Goal: Information Seeking & Learning: Learn about a topic

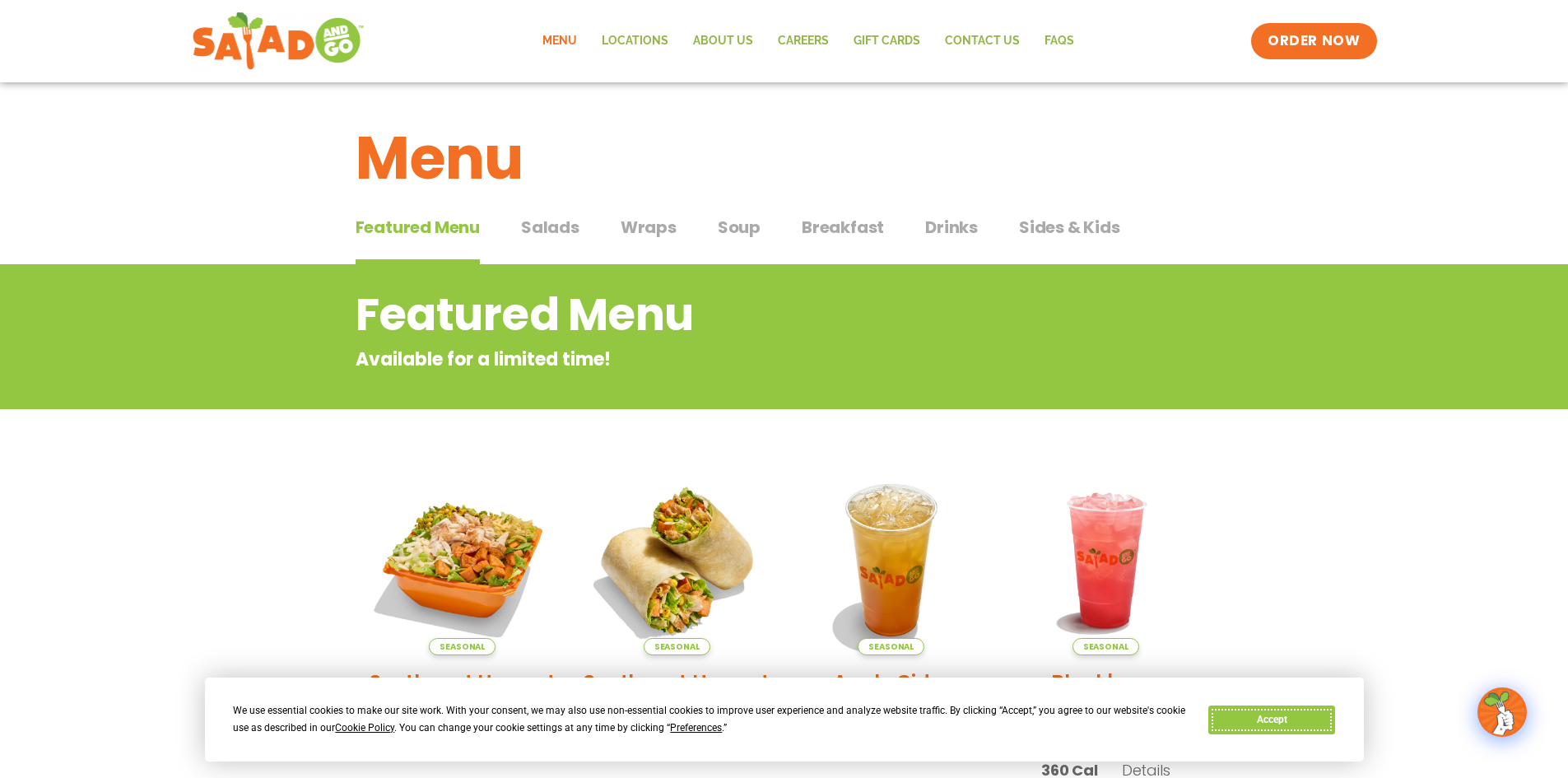
click at [1291, 720] on button "Accept" at bounding box center [1271, 719] width 127 height 29
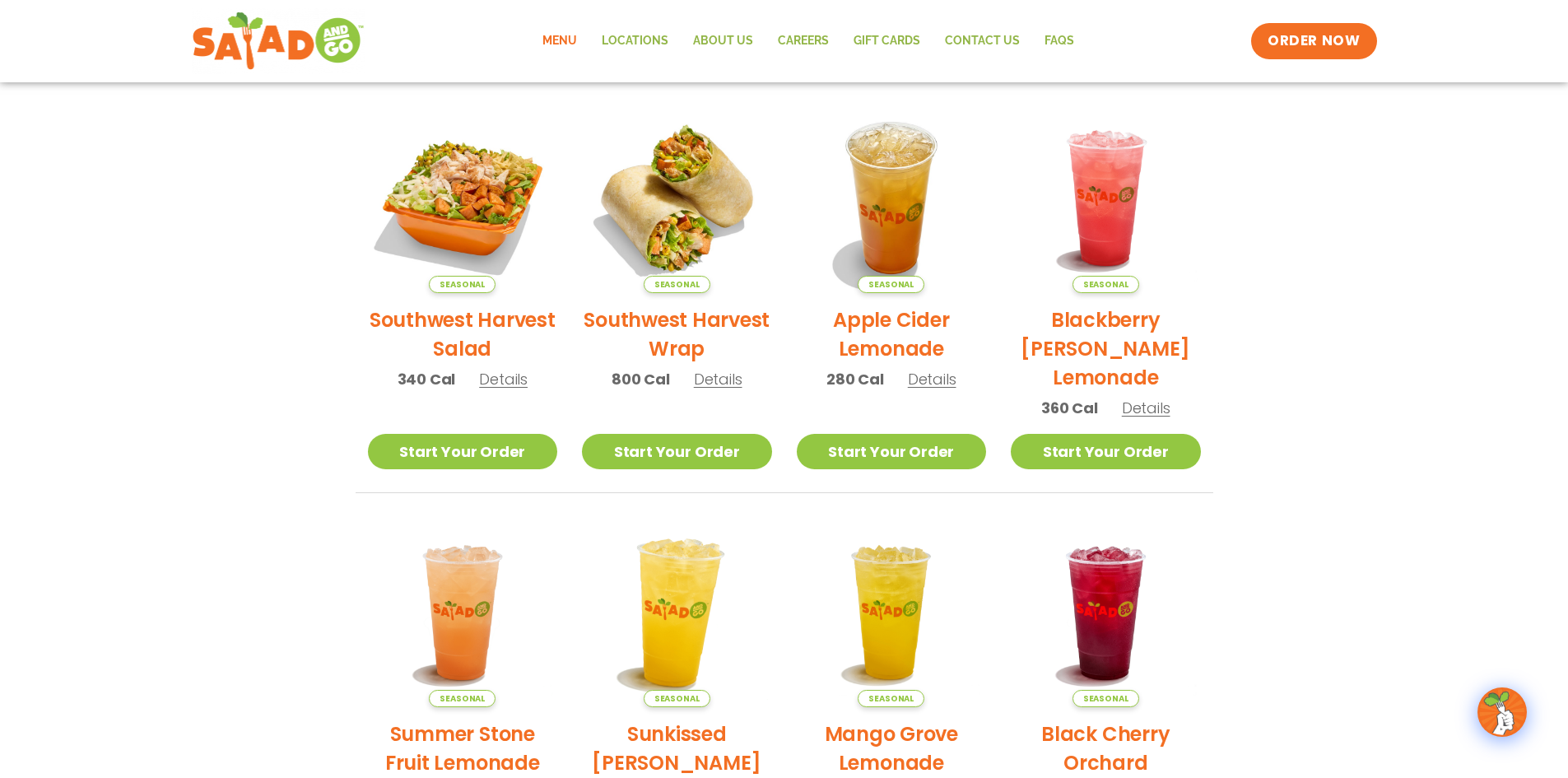
scroll to position [360, 0]
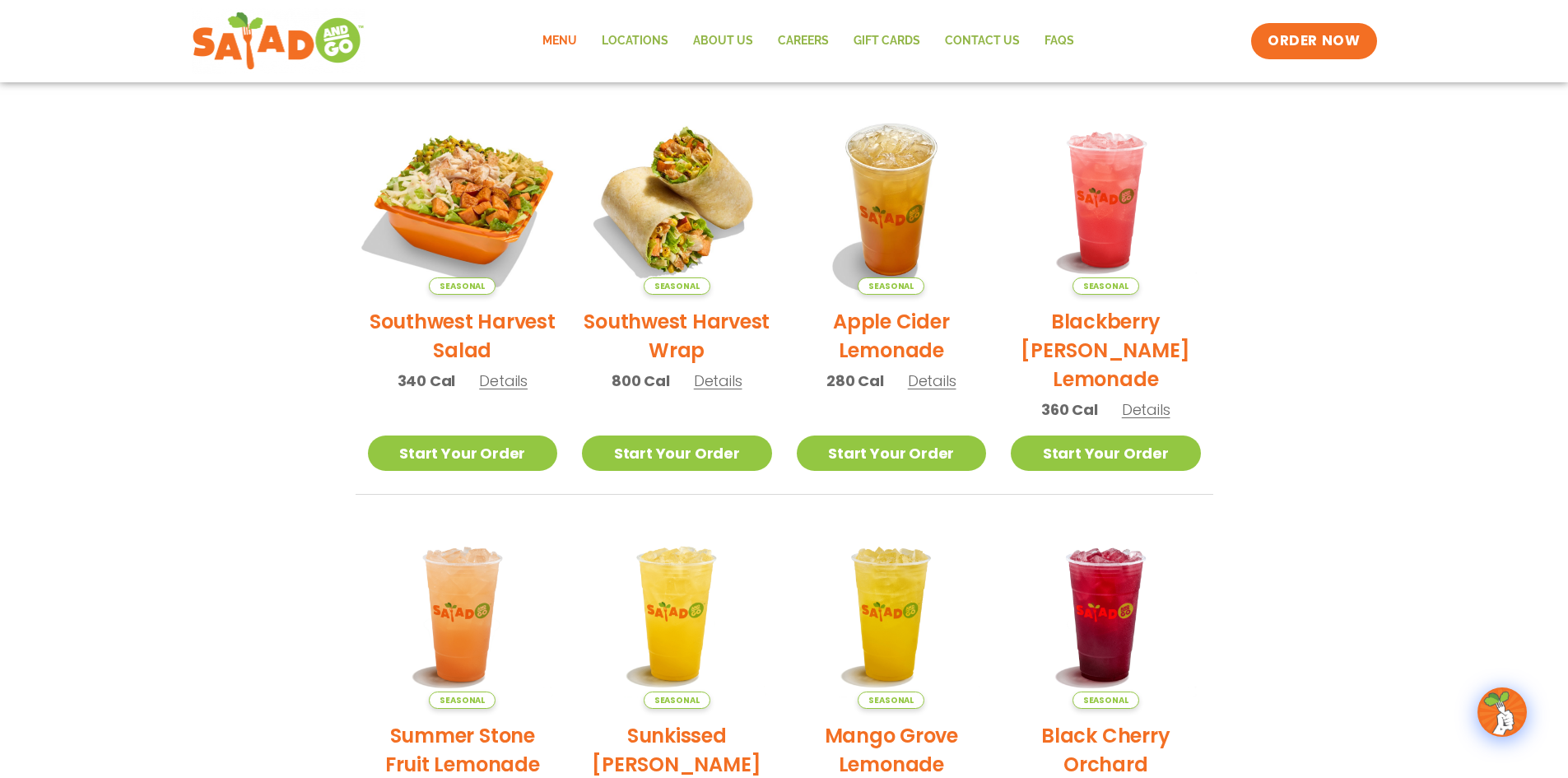
click at [466, 222] on img at bounding box center [462, 199] width 223 height 223
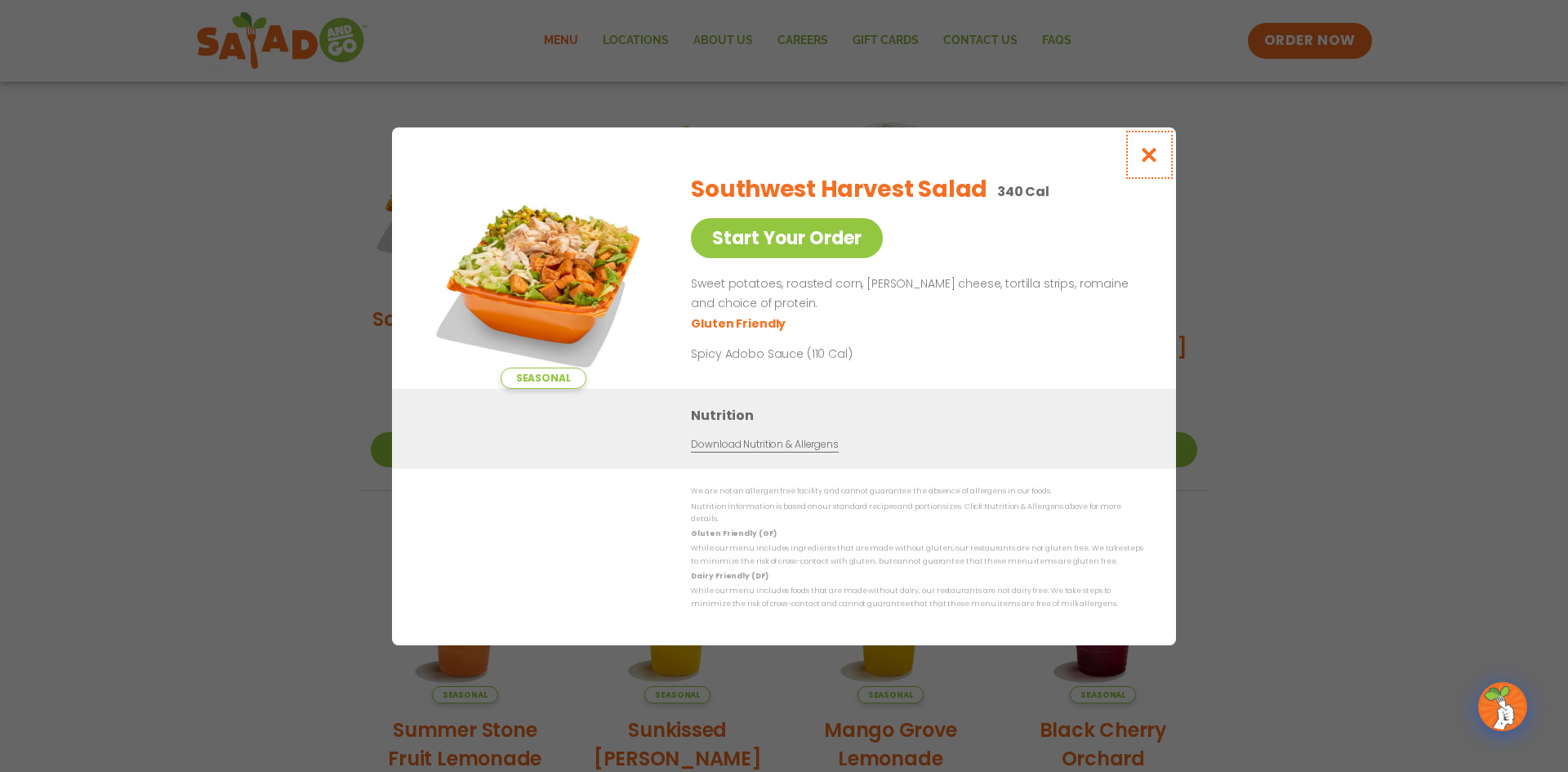
click at [1144, 159] on icon "Close modal" at bounding box center [1149, 155] width 21 height 17
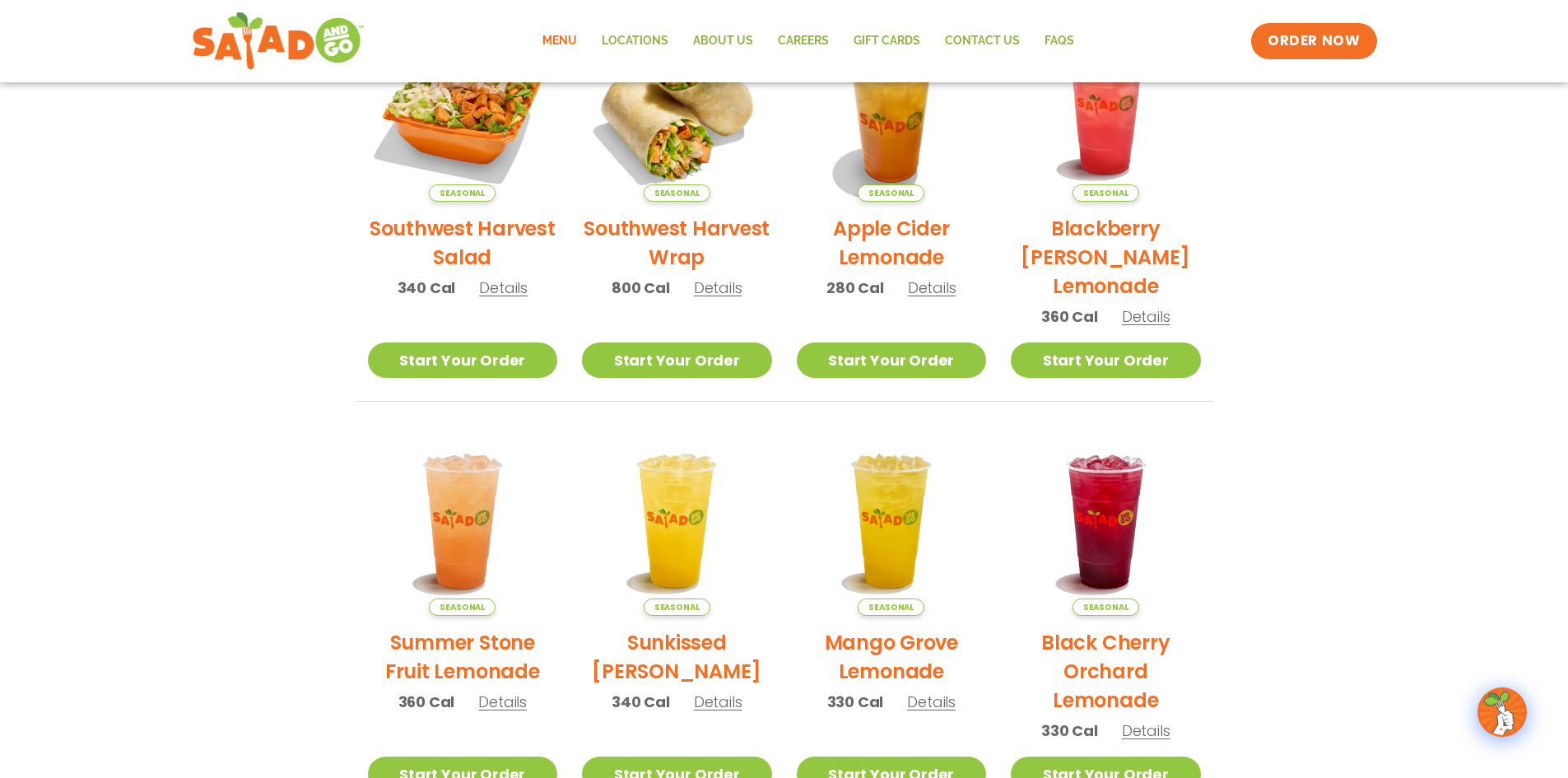
scroll to position [772, 0]
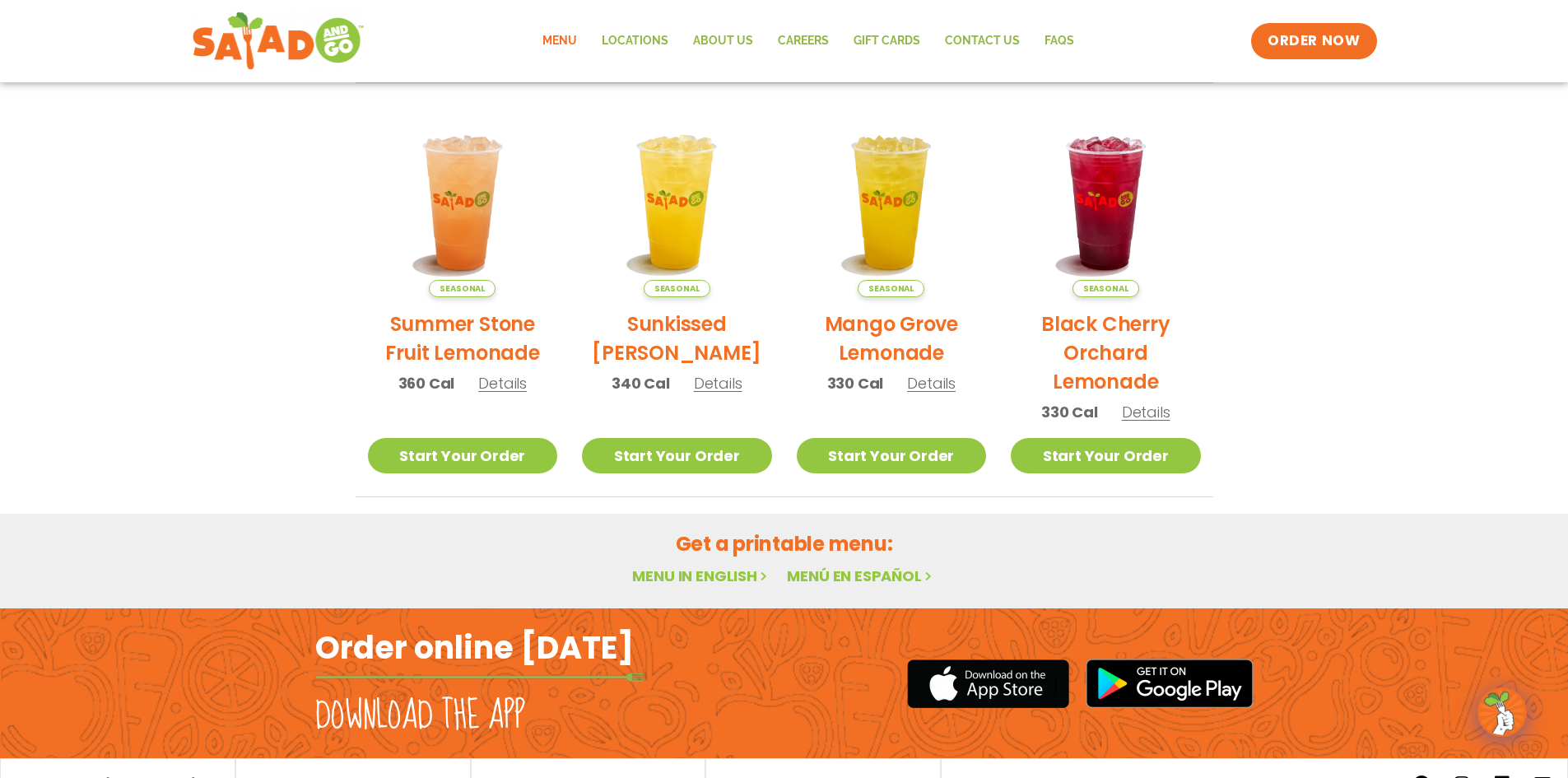
click at [711, 579] on link "Menu in English" at bounding box center [701, 576] width 138 height 21
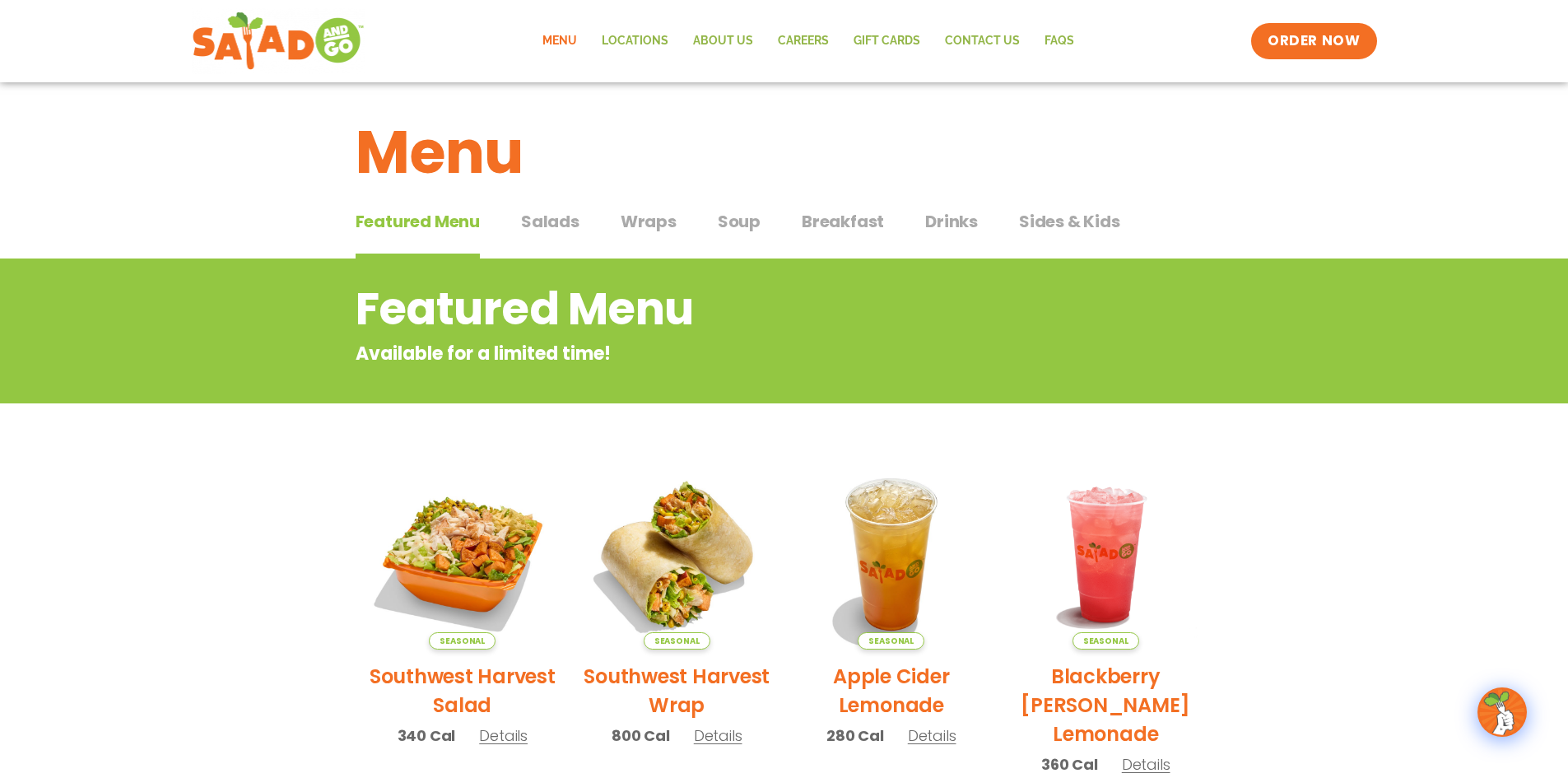
scroll to position [0, 0]
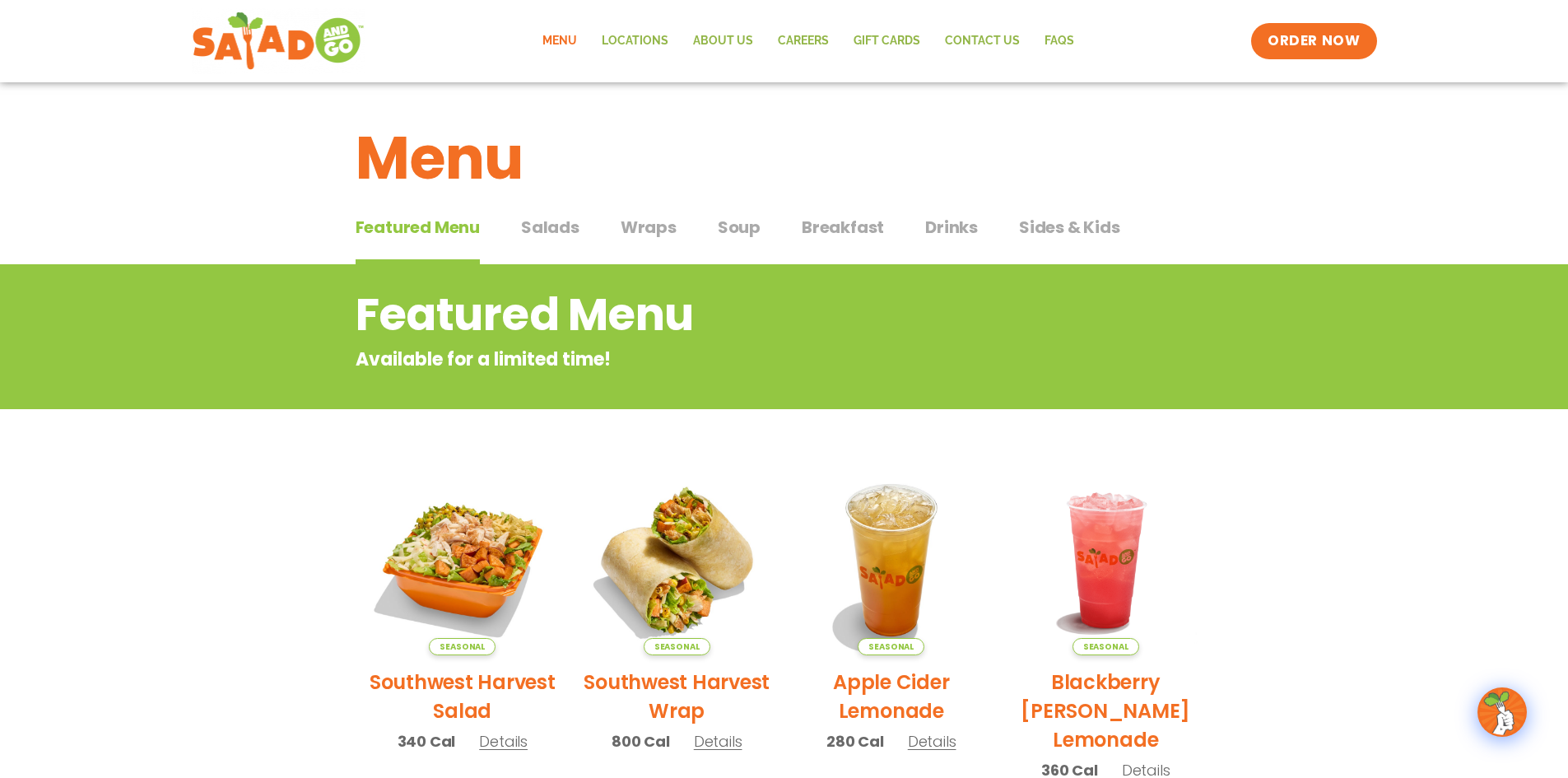
click at [1063, 216] on span "Sides & Kids" at bounding box center [1069, 227] width 102 height 24
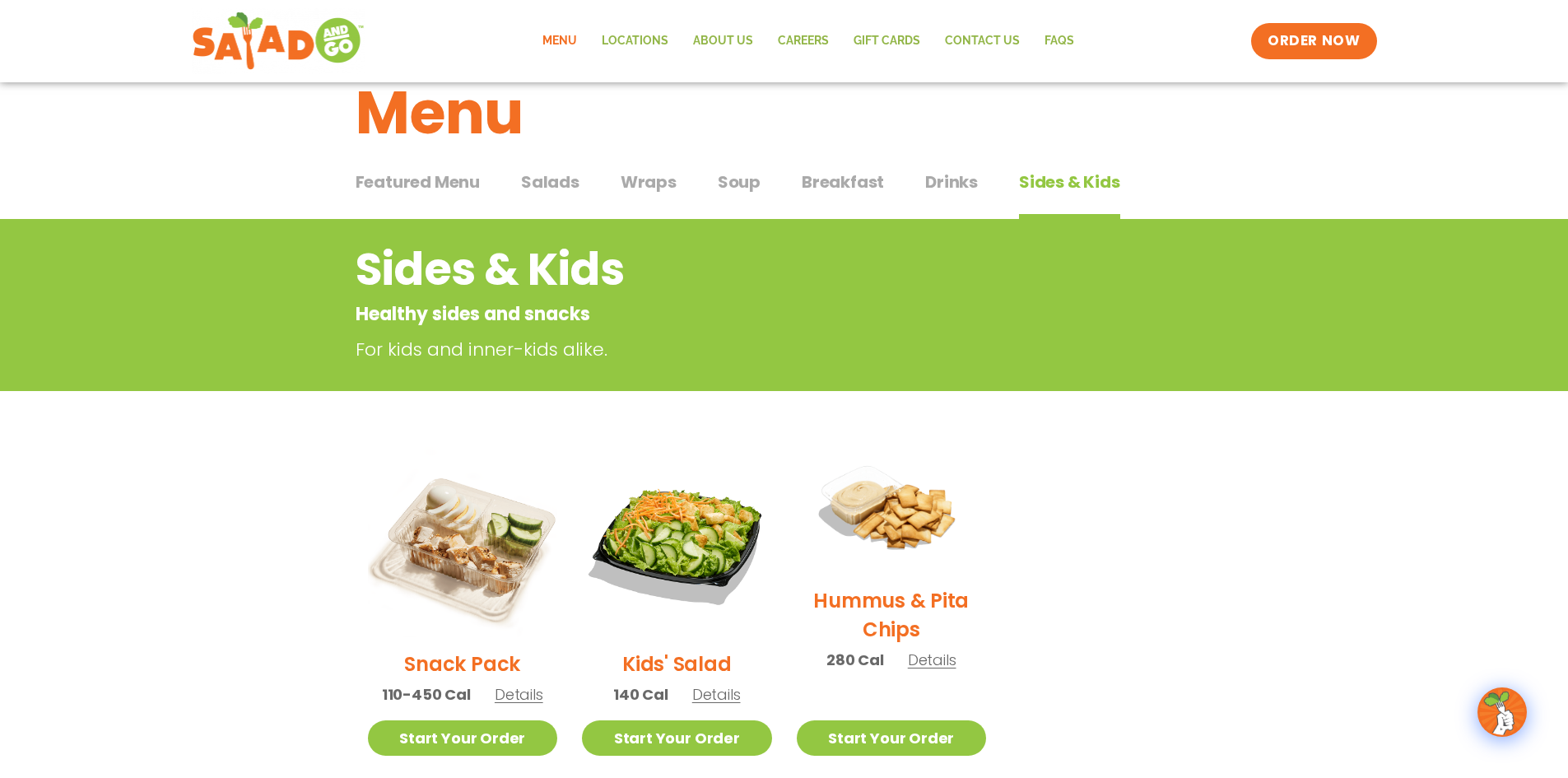
scroll to position [82, 0]
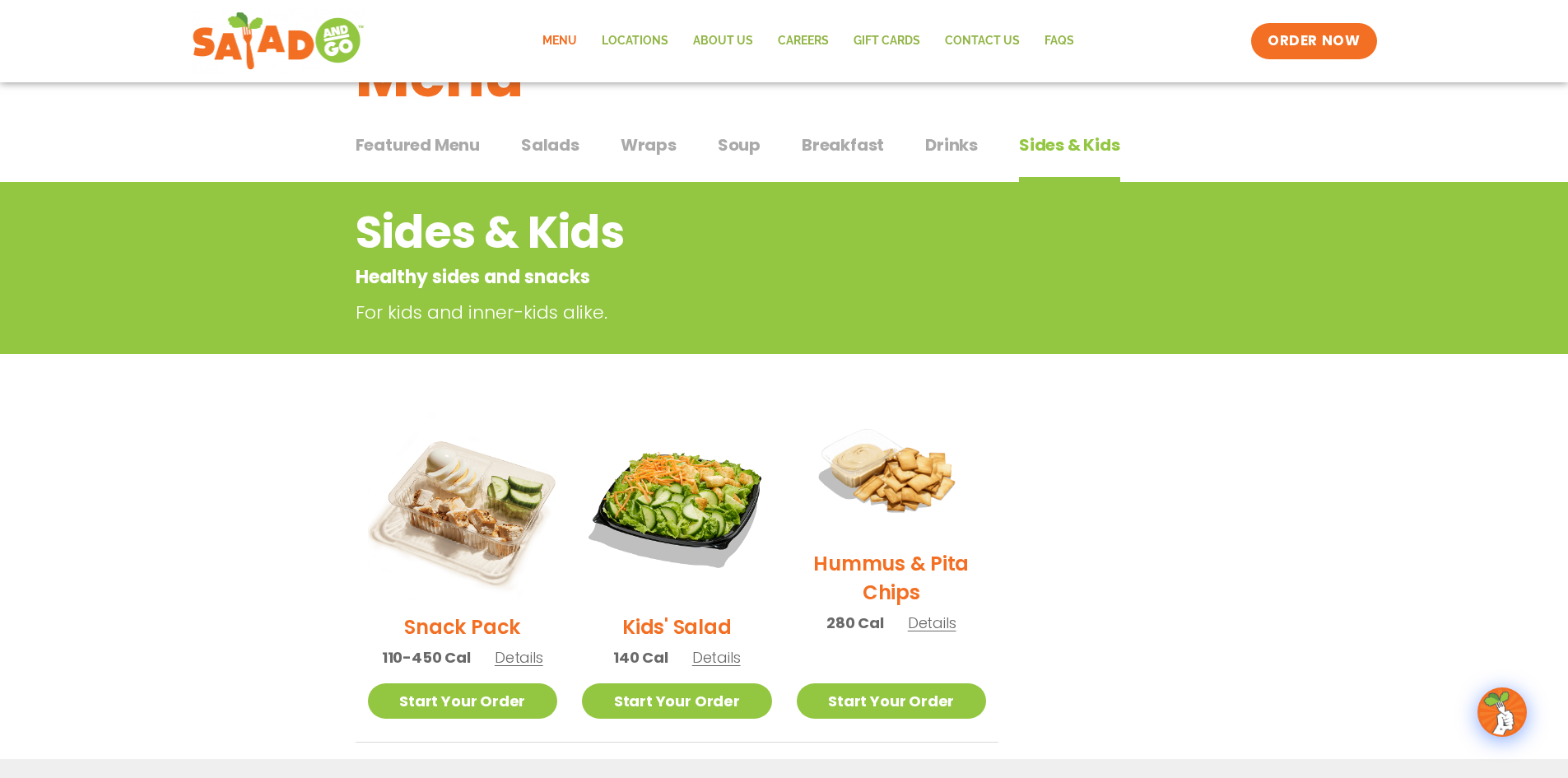
click at [428, 146] on span "Featured Menu" at bounding box center [417, 145] width 124 height 24
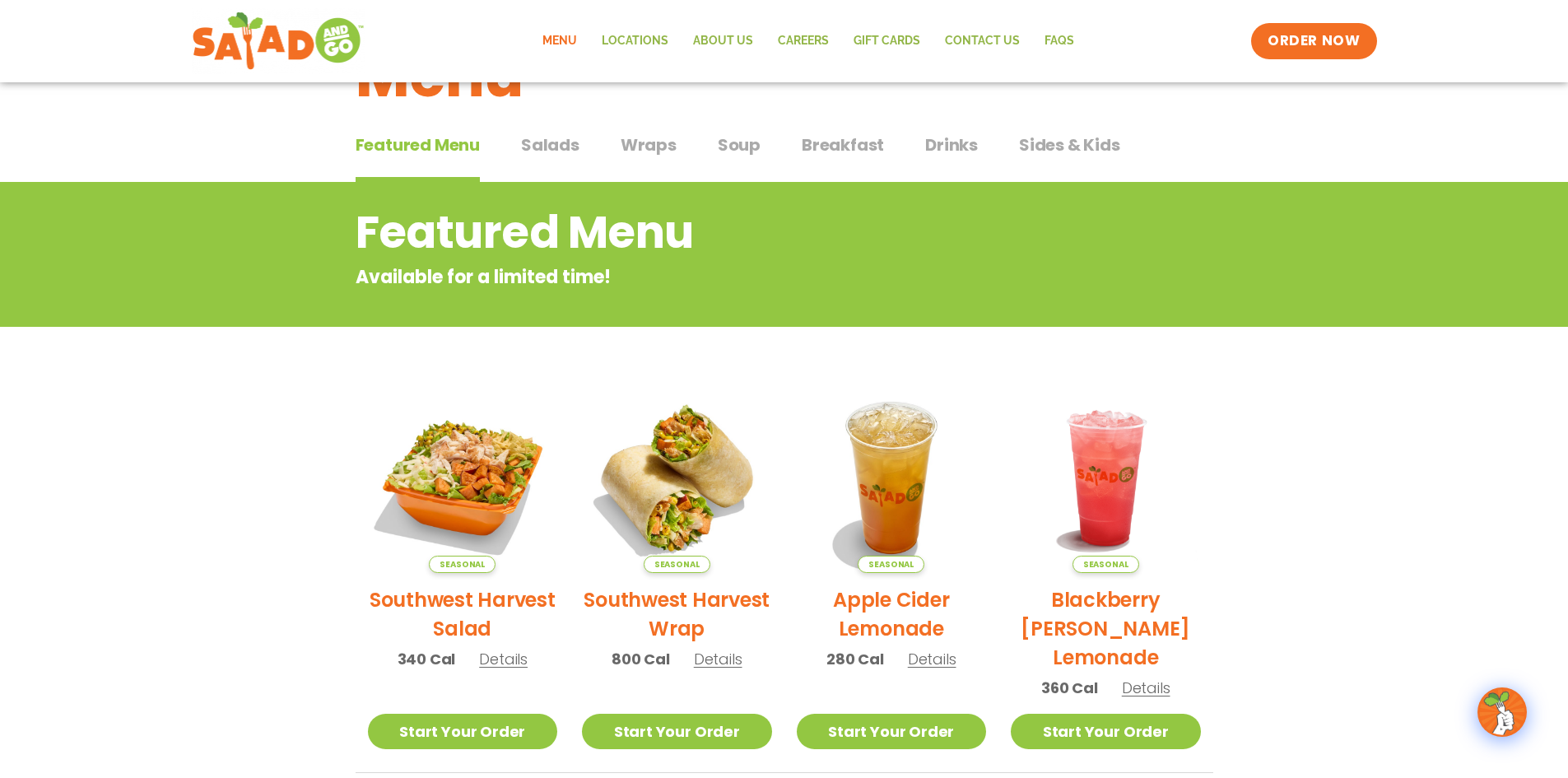
click at [544, 149] on span "Salads" at bounding box center [550, 145] width 58 height 24
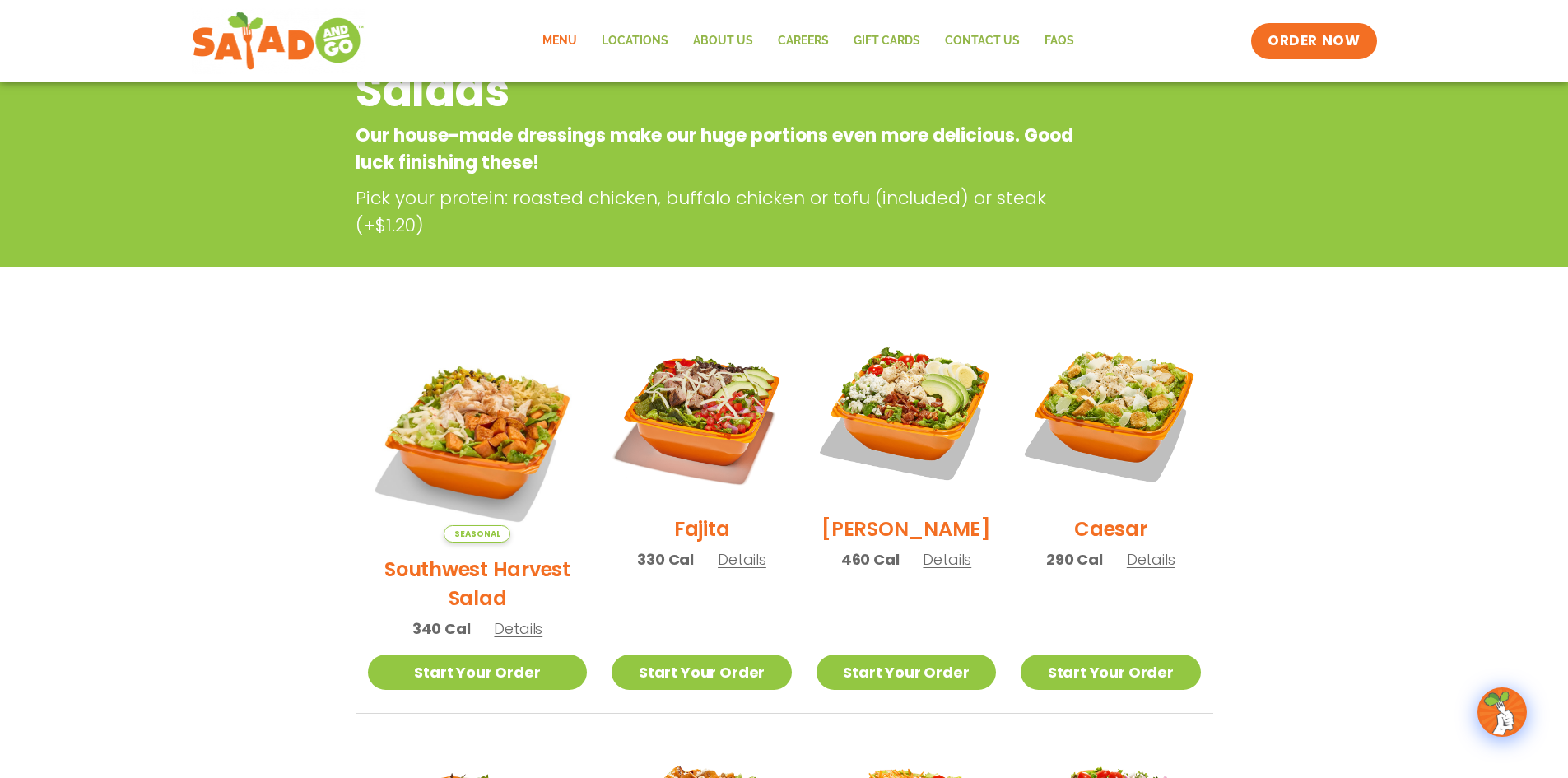
scroll to position [329, 0]
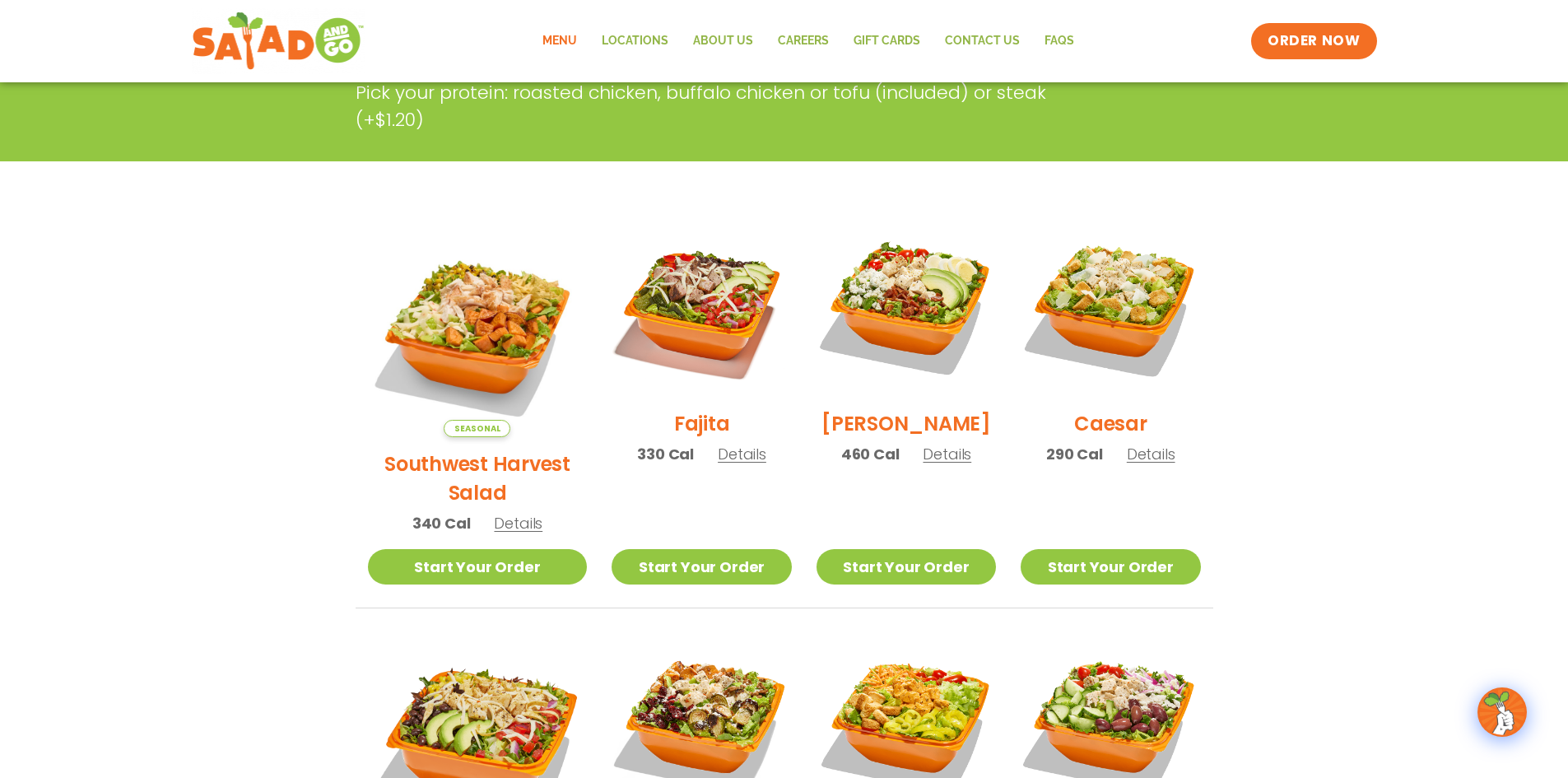
click at [519, 512] on span "Details" at bounding box center [518, 523] width 49 height 21
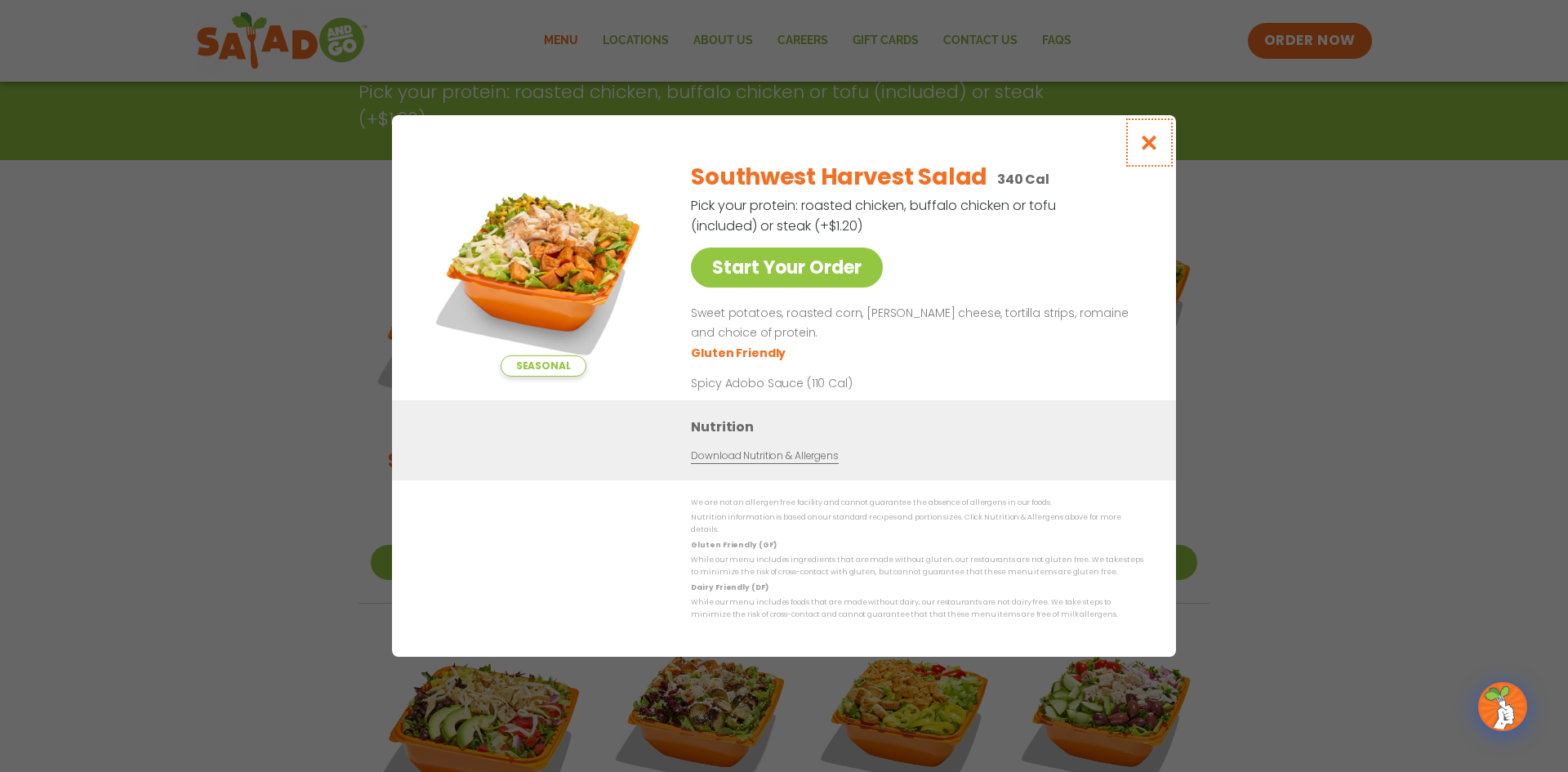
click at [1139, 146] on icon "Close modal" at bounding box center [1149, 142] width 21 height 17
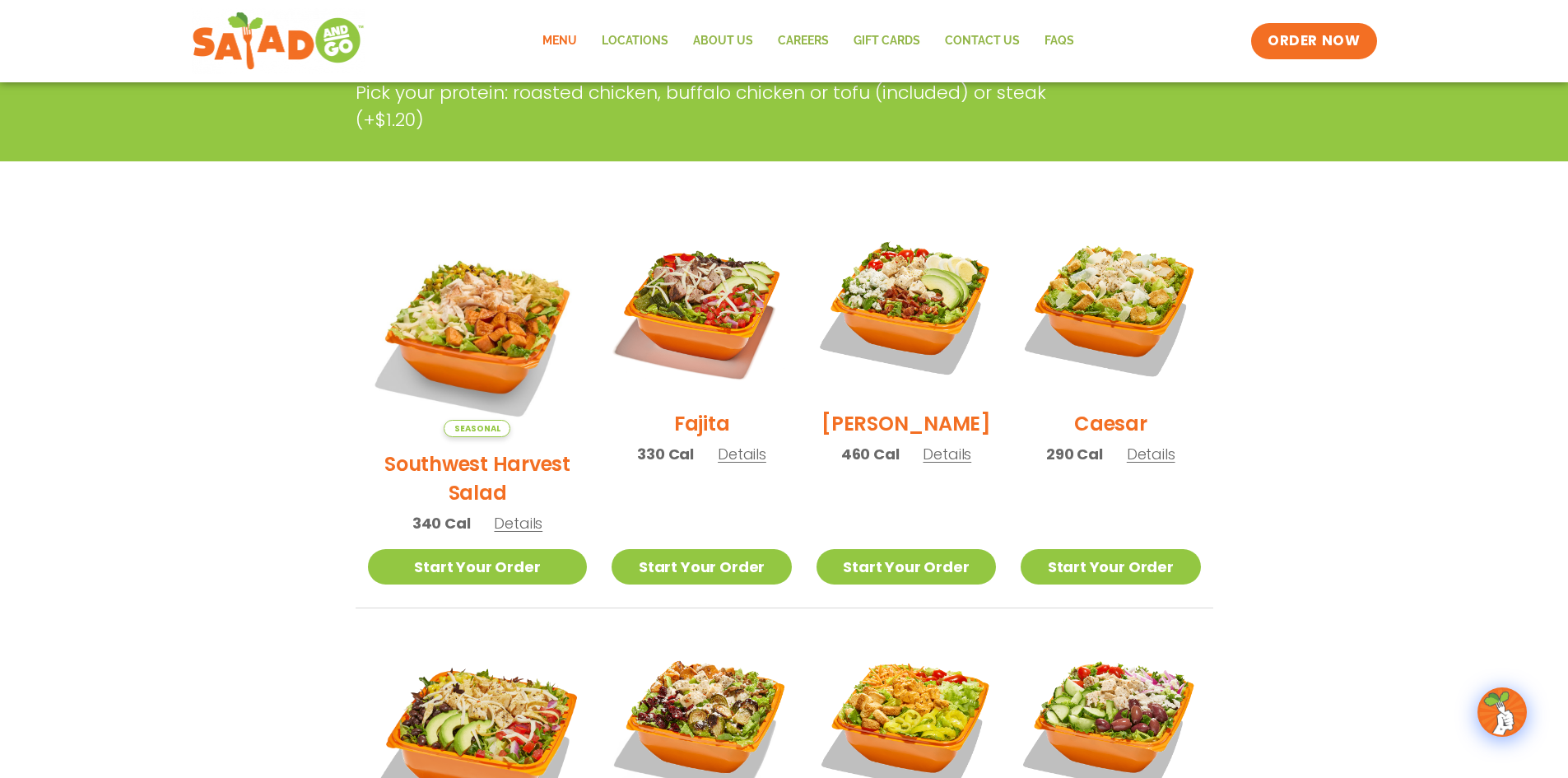
click at [714, 465] on p "330 Cal Details" at bounding box center [702, 454] width 129 height 23
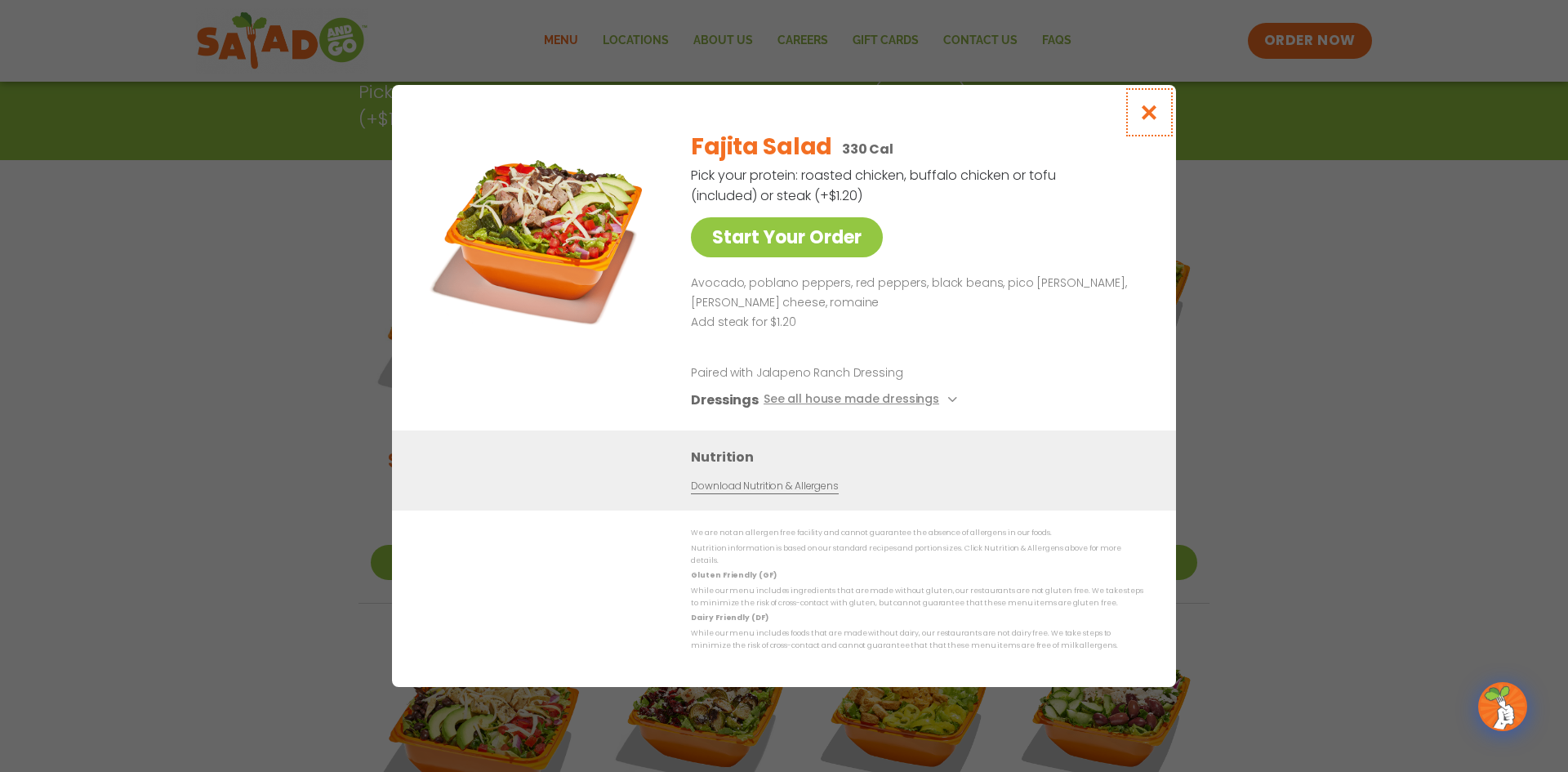
click at [1149, 119] on icon "Close modal" at bounding box center [1149, 112] width 21 height 17
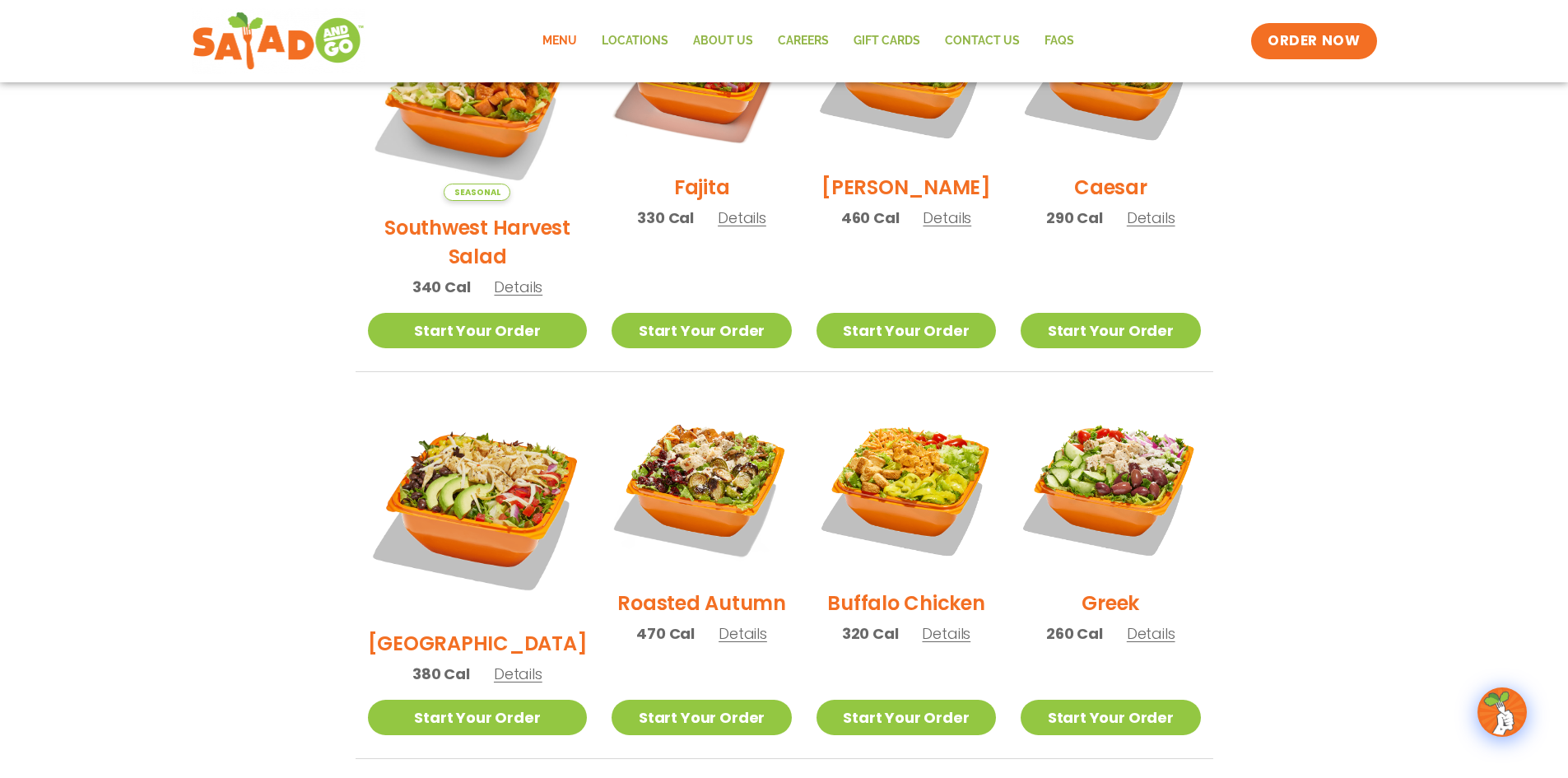
scroll to position [576, 0]
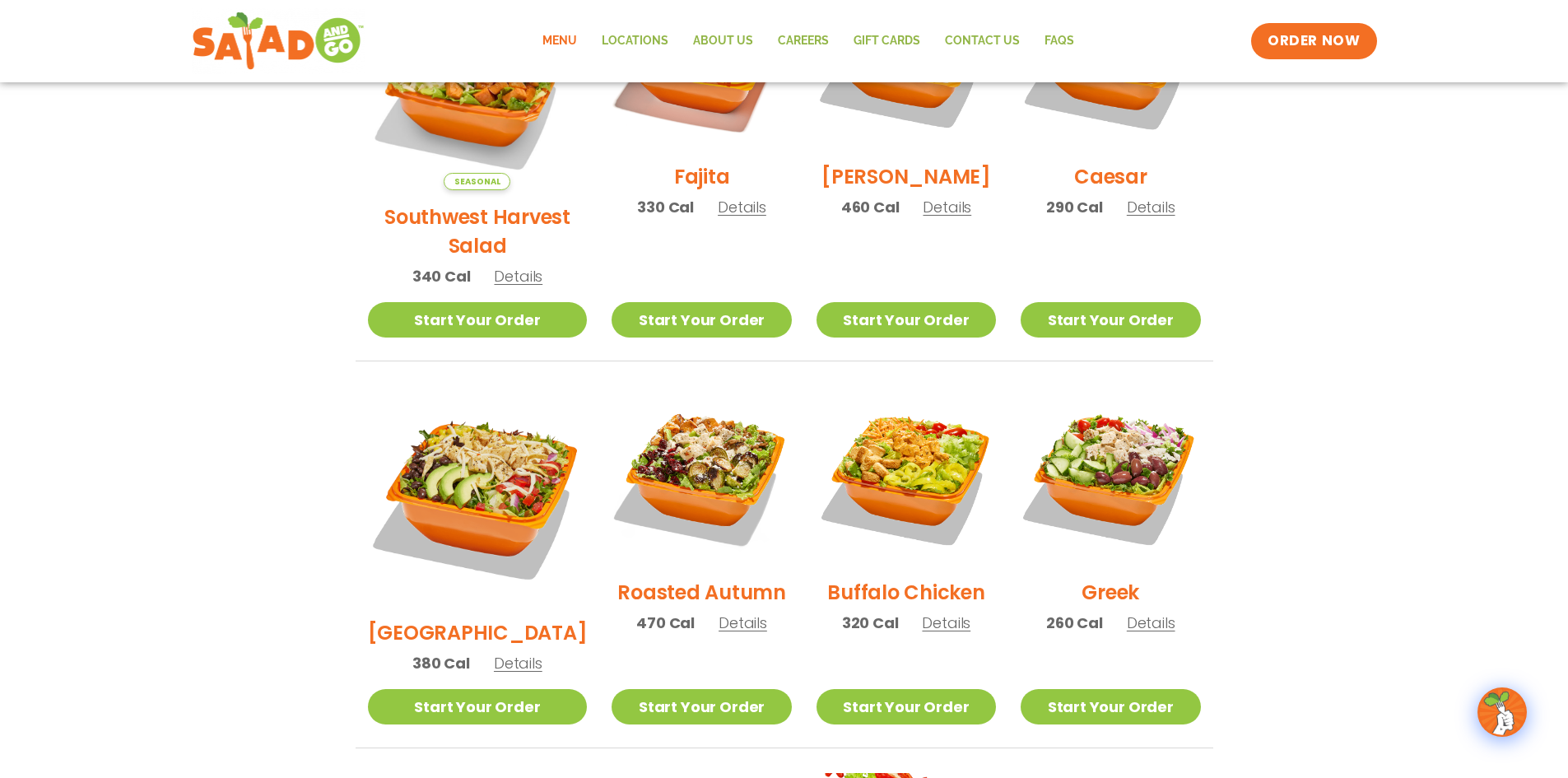
click at [931, 612] on span "Details" at bounding box center [946, 623] width 49 height 21
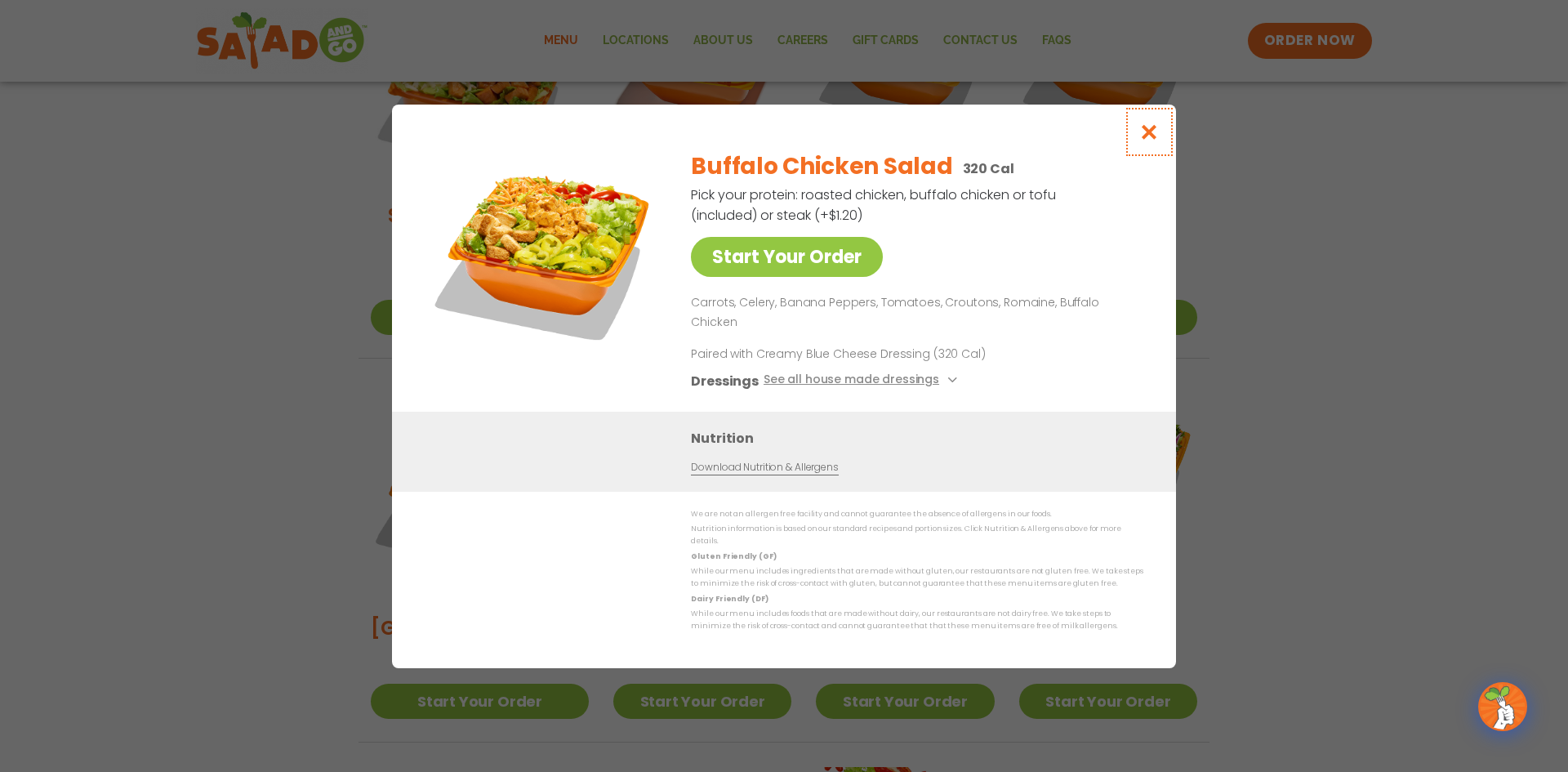
click at [1150, 140] on icon "Close modal" at bounding box center [1149, 132] width 21 height 17
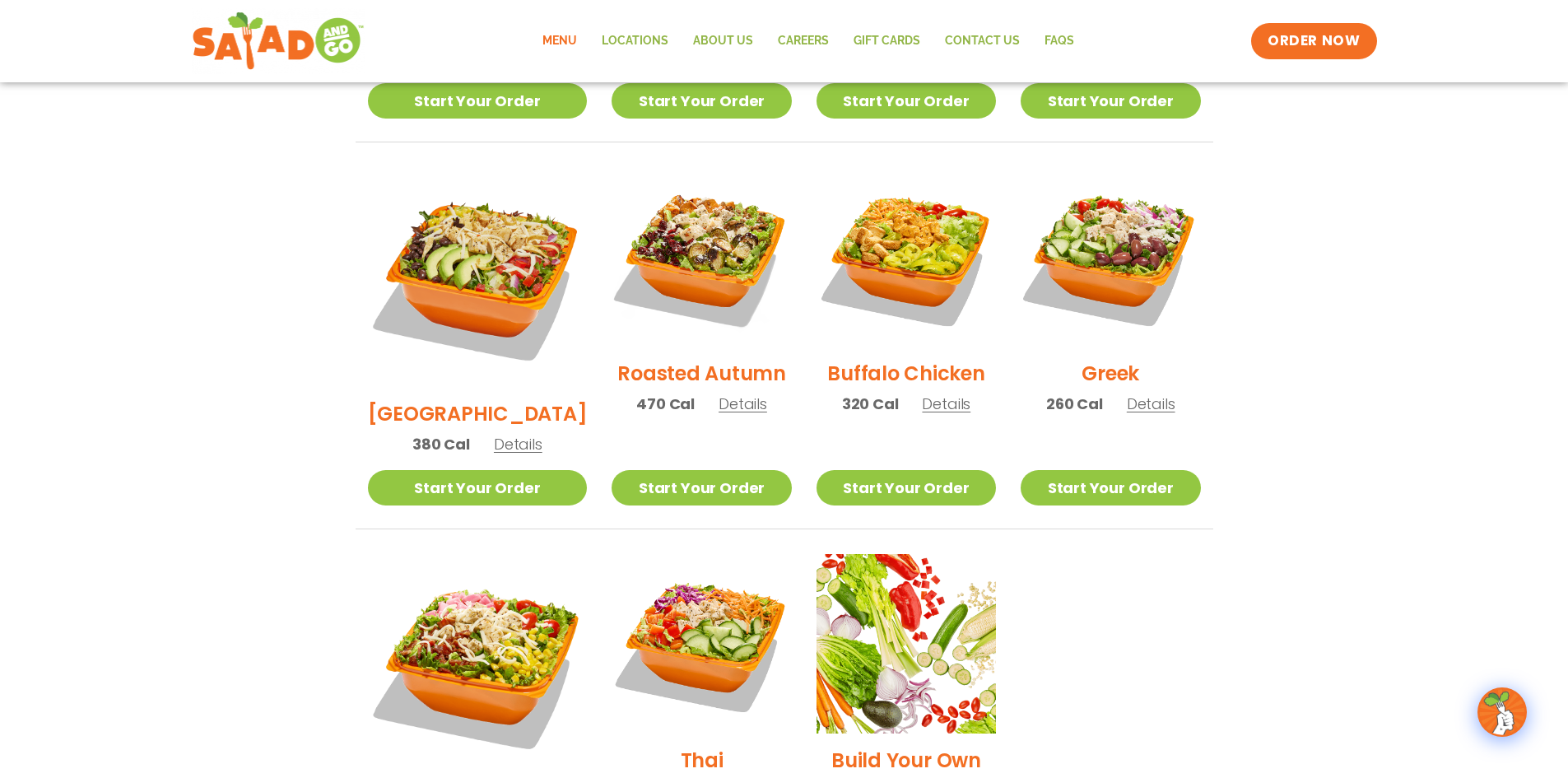
scroll to position [548, 0]
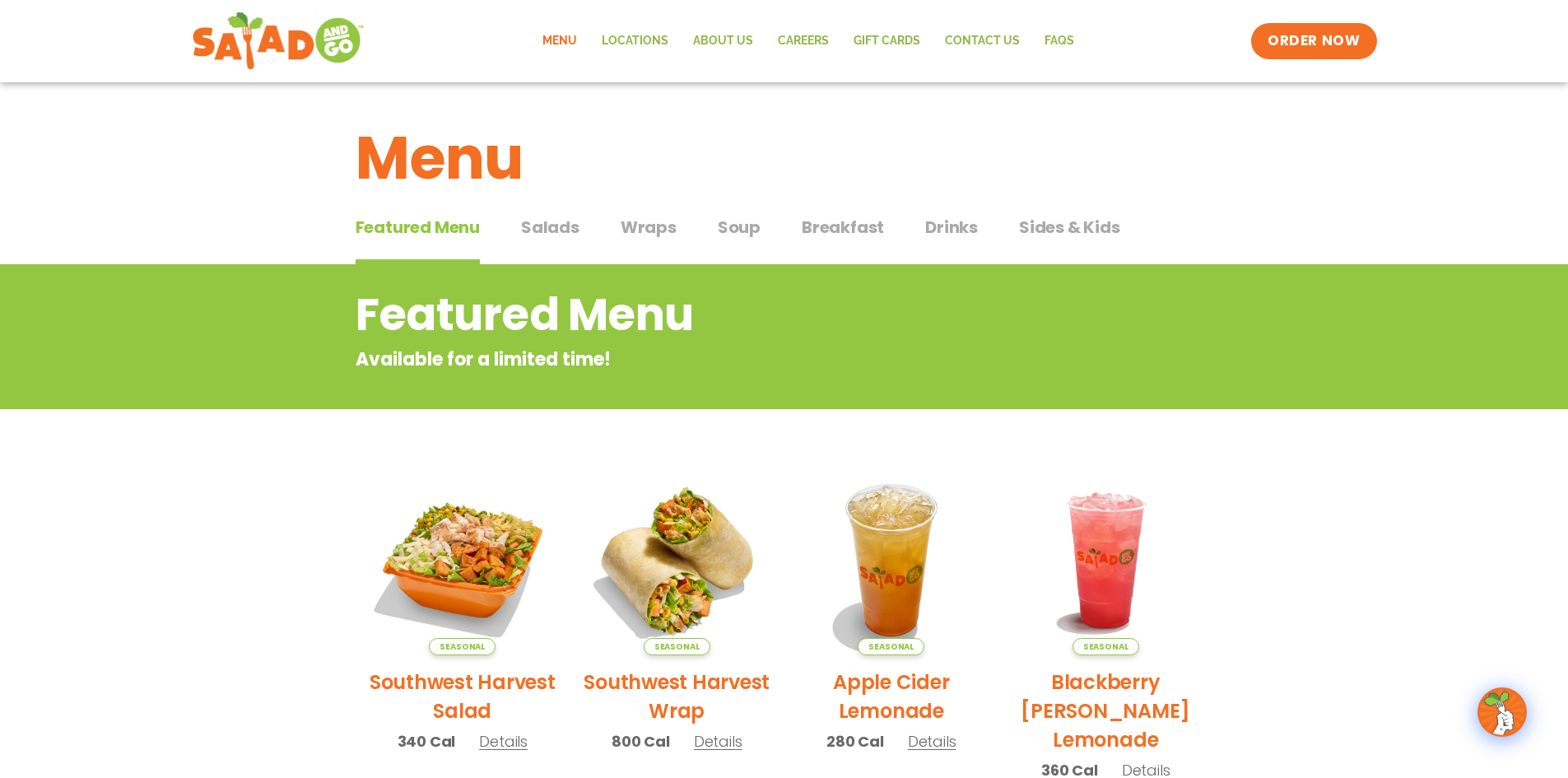
click at [560, 227] on span "Salads" at bounding box center [550, 227] width 58 height 24
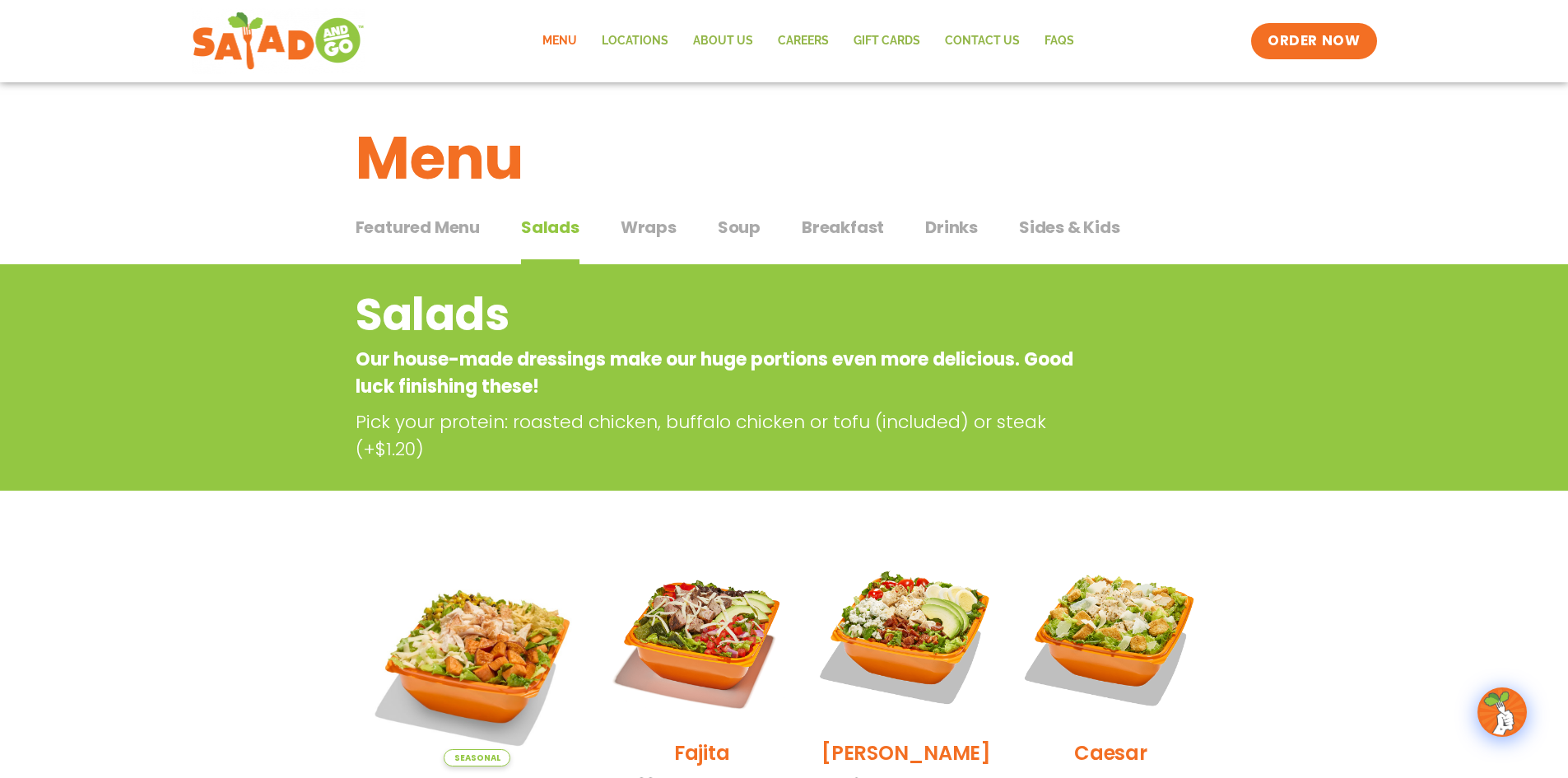
click at [653, 233] on span "Wraps" at bounding box center [649, 227] width 56 height 24
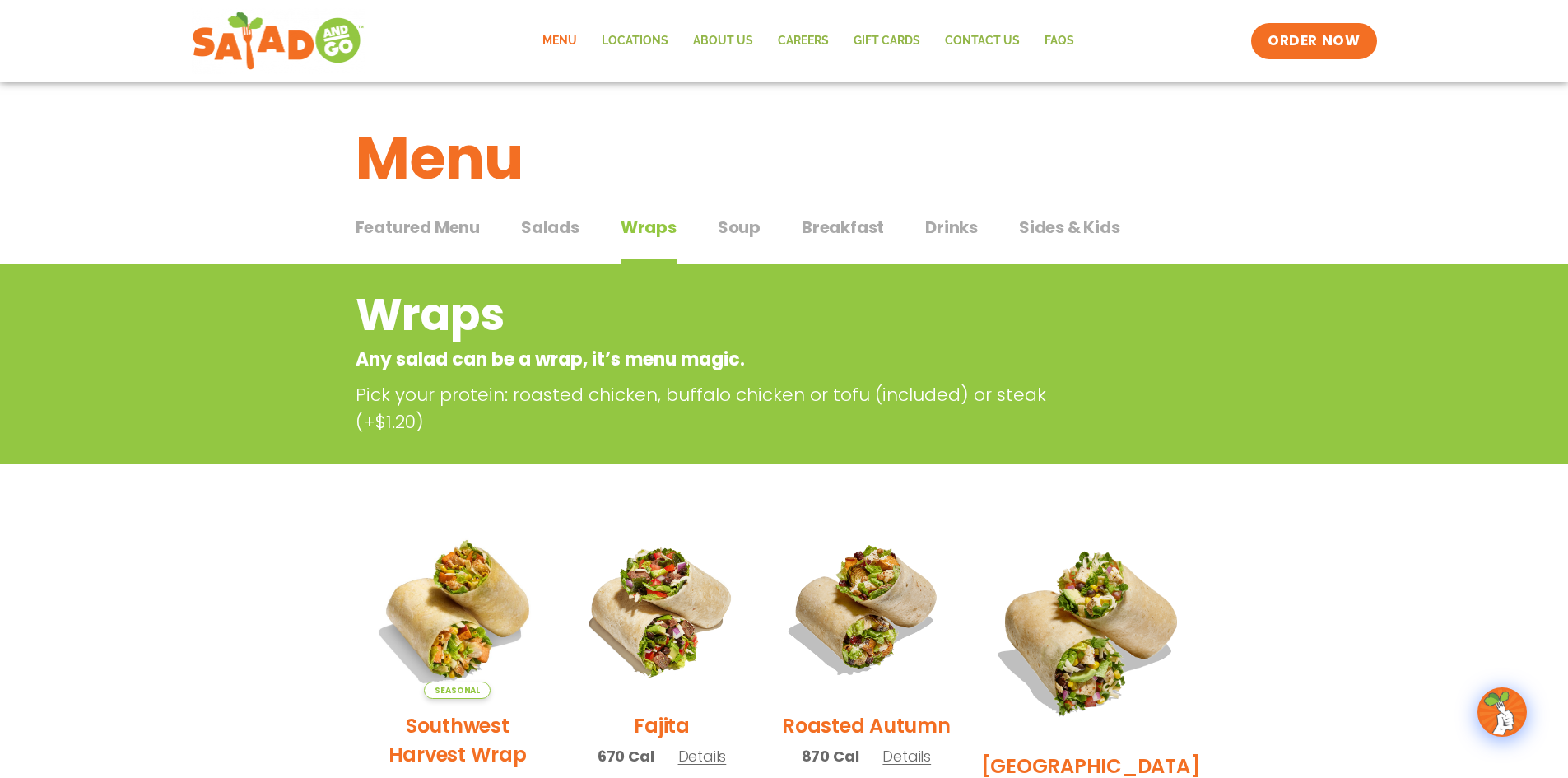
click at [749, 229] on span "Soup" at bounding box center [738, 227] width 43 height 24
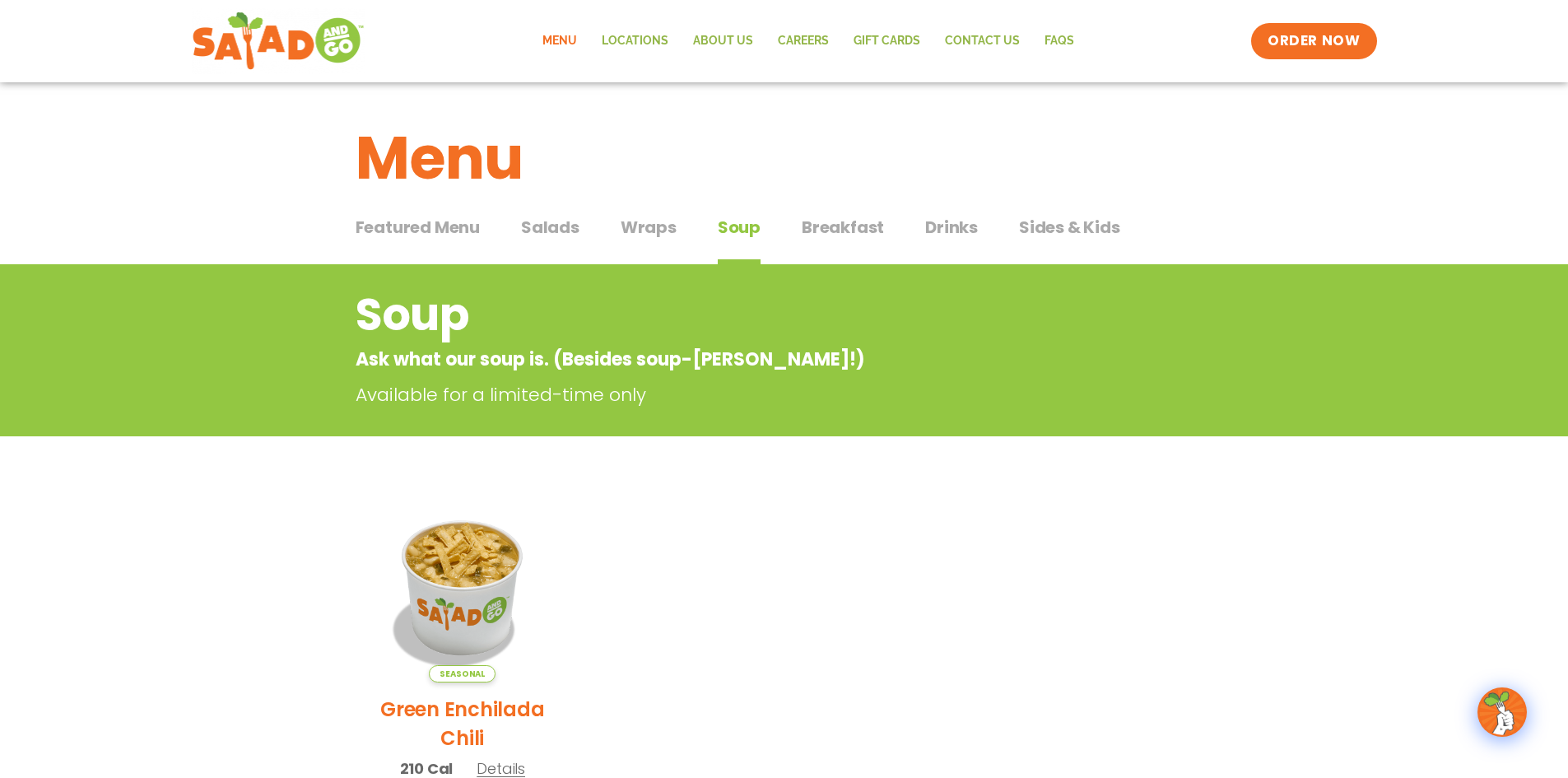
click at [855, 222] on span "Breakfast" at bounding box center [842, 227] width 82 height 24
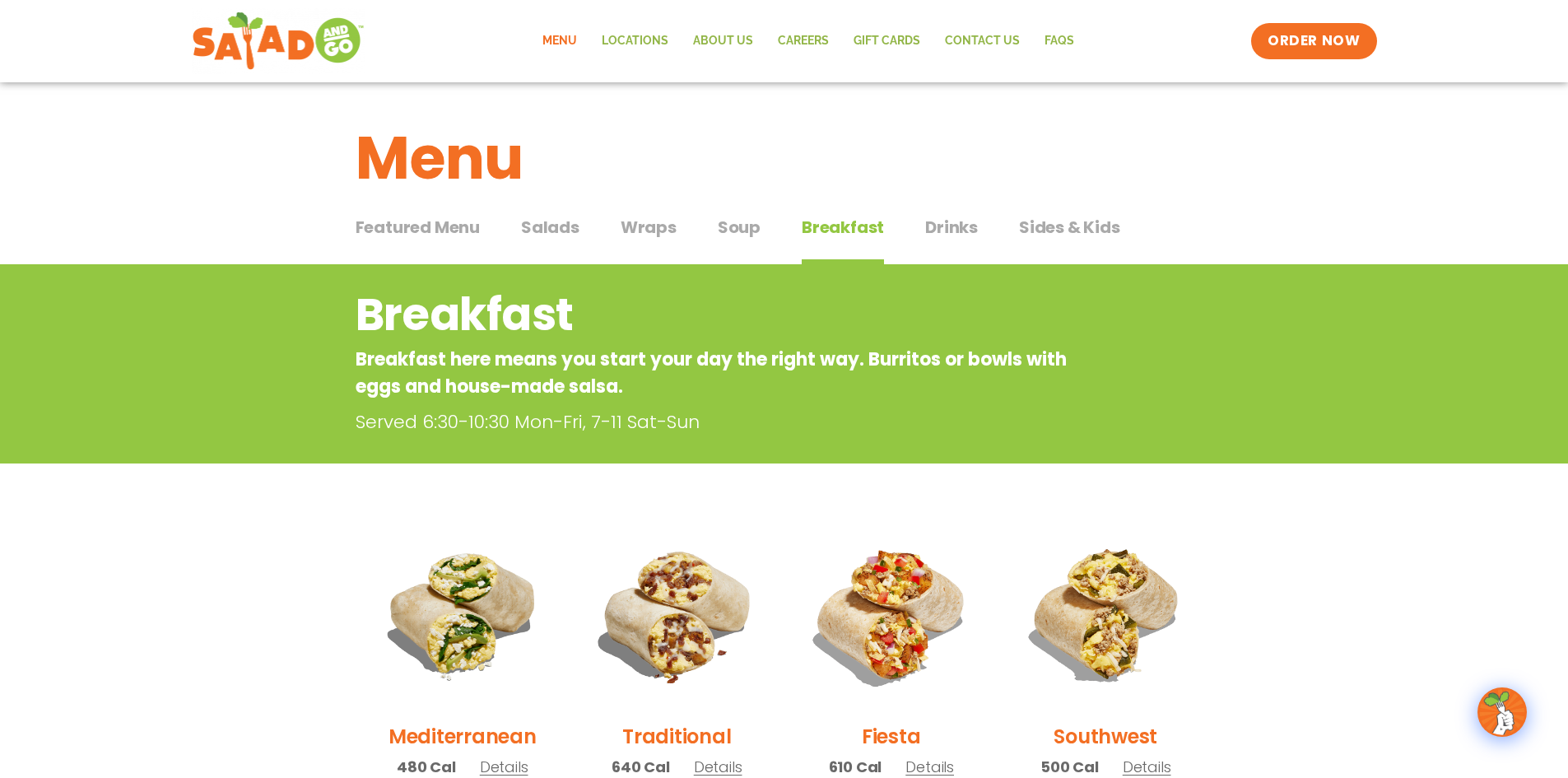
click at [925, 226] on span "Drinks" at bounding box center [951, 227] width 53 height 24
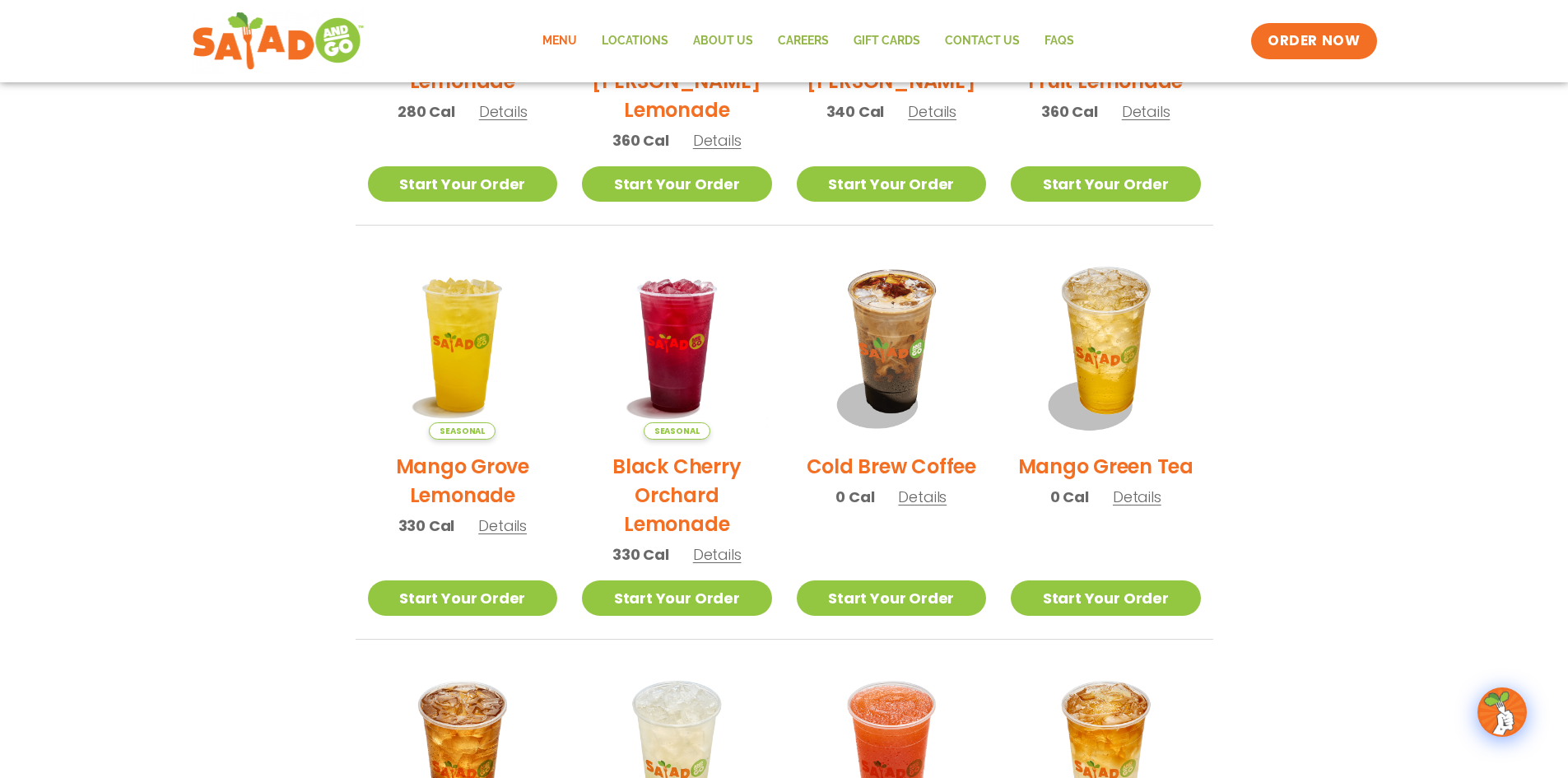
scroll to position [658, 0]
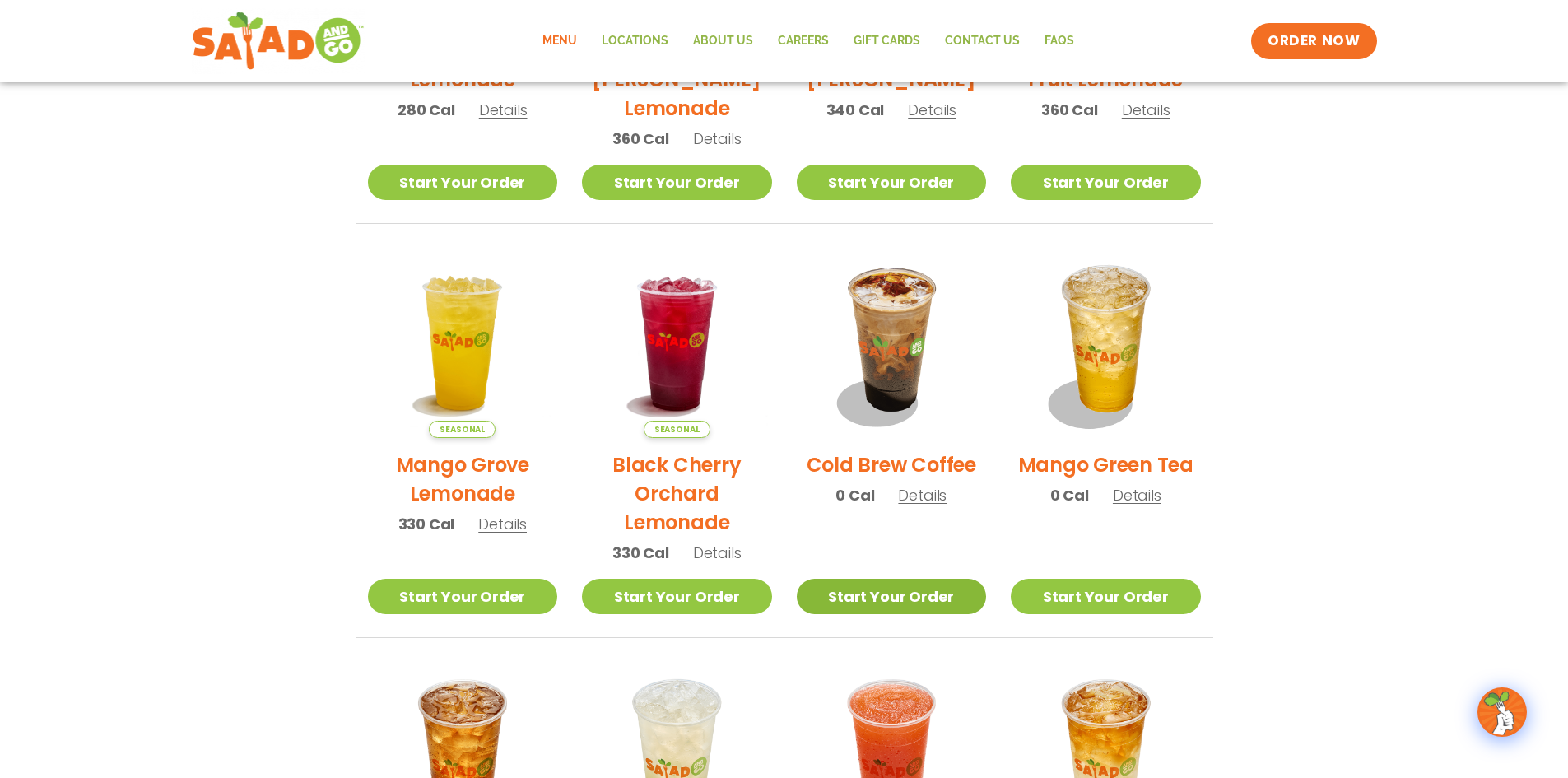
click at [939, 597] on link "Start Your Order" at bounding box center [891, 596] width 190 height 36
